Goal: Information Seeking & Learning: Learn about a topic

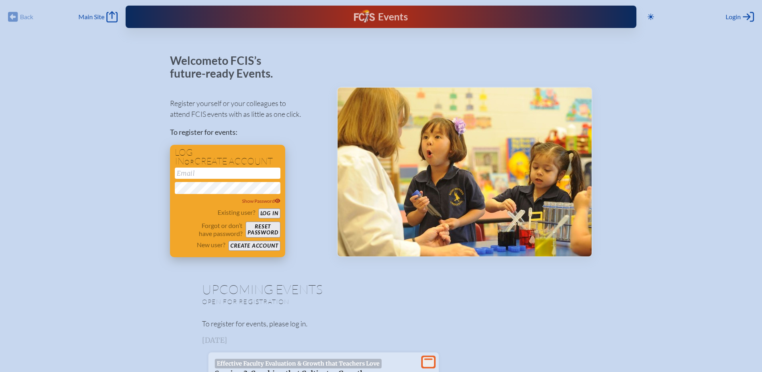
type input "[EMAIL_ADDRESS][DOMAIN_NAME]"
click at [275, 213] on button "Log in" at bounding box center [269, 213] width 22 height 10
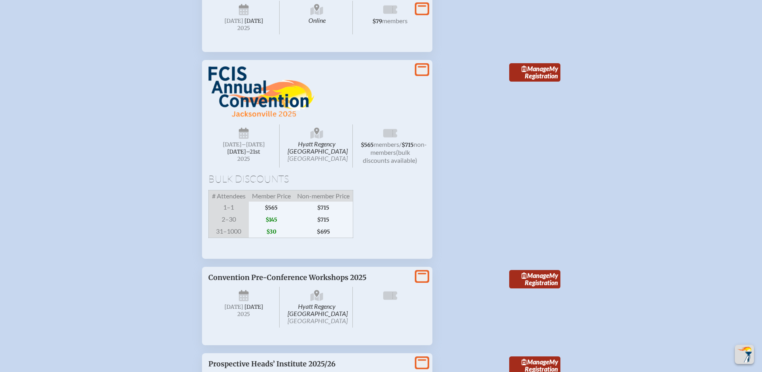
scroll to position [799, 0]
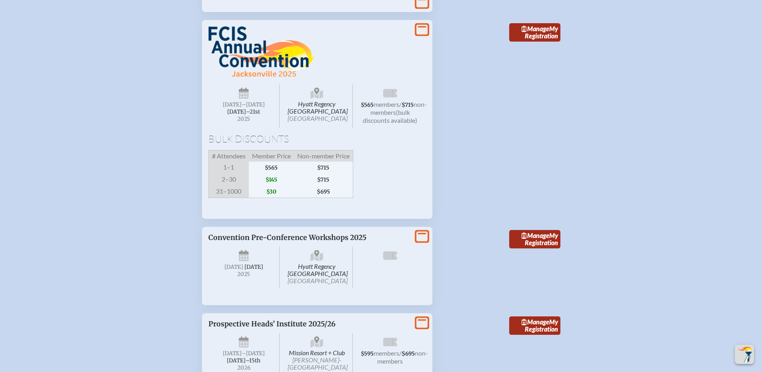
click at [248, 115] on span "[DATE]–⁠21st" at bounding box center [243, 111] width 33 height 7
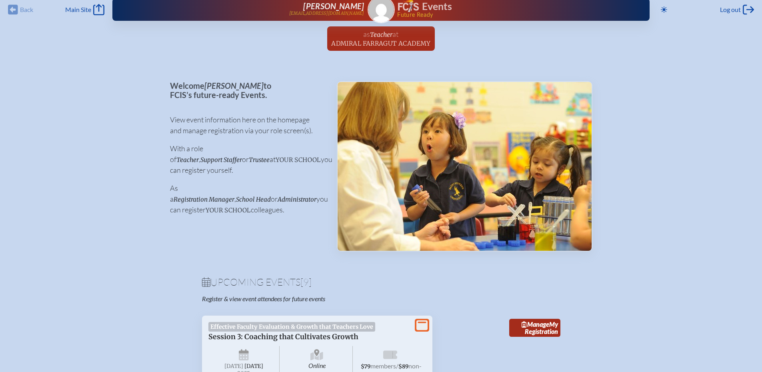
scroll to position [0, 0]
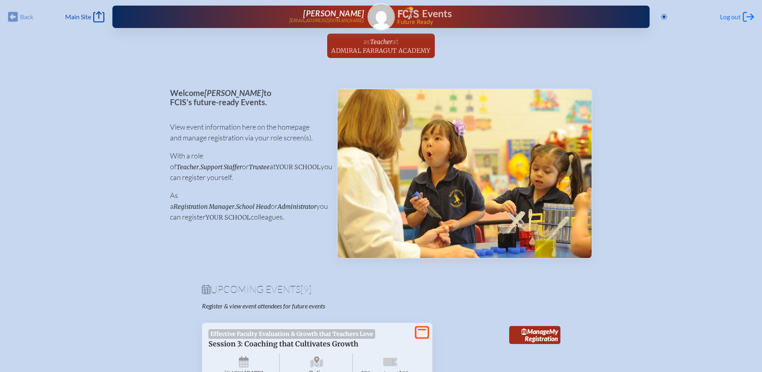
click at [738, 17] on span "Log out" at bounding box center [730, 17] width 21 height 8
